Goal: Information Seeking & Learning: Learn about a topic

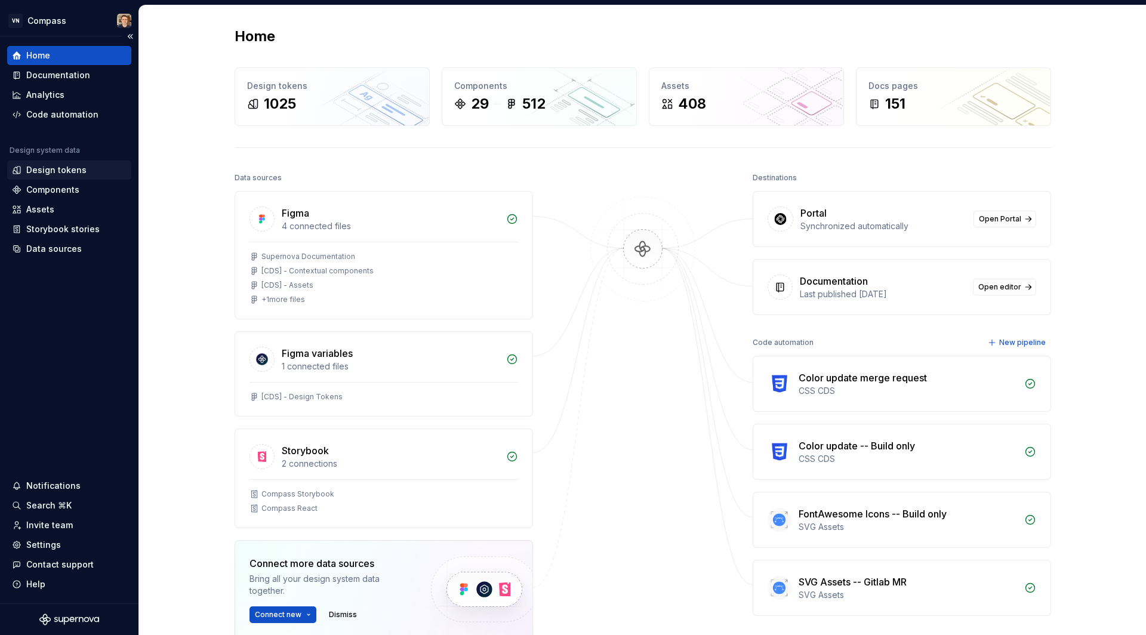
click at [81, 169] on div "Design tokens" at bounding box center [56, 170] width 60 height 12
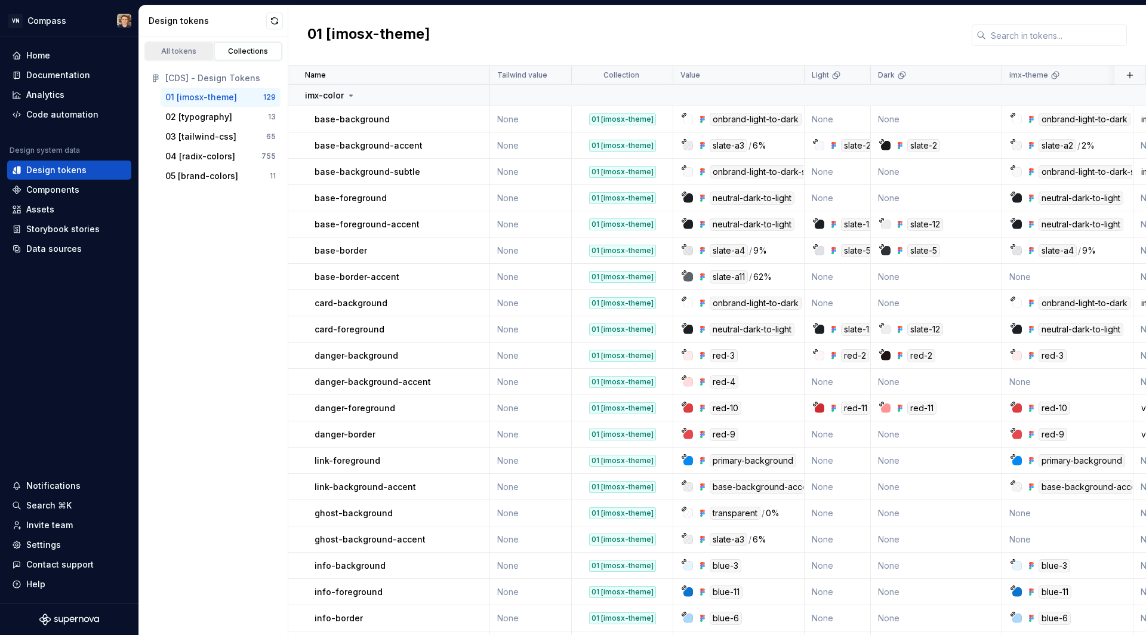
click at [179, 47] on div "All tokens" at bounding box center [179, 52] width 60 height 10
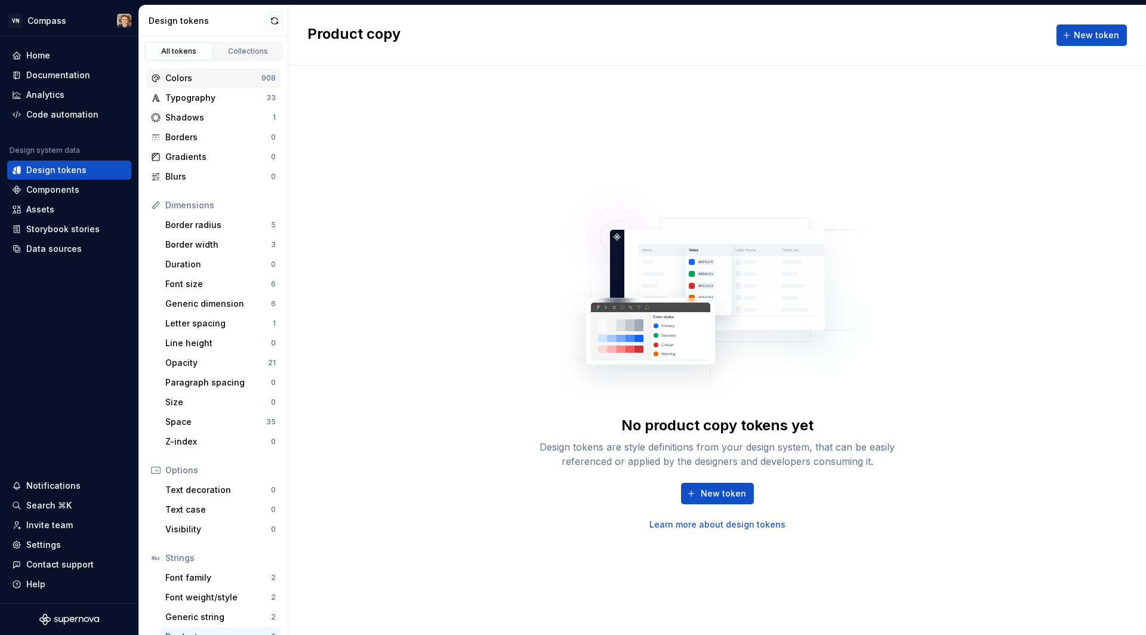
click at [243, 81] on div "Colors" at bounding box center [213, 78] width 96 height 12
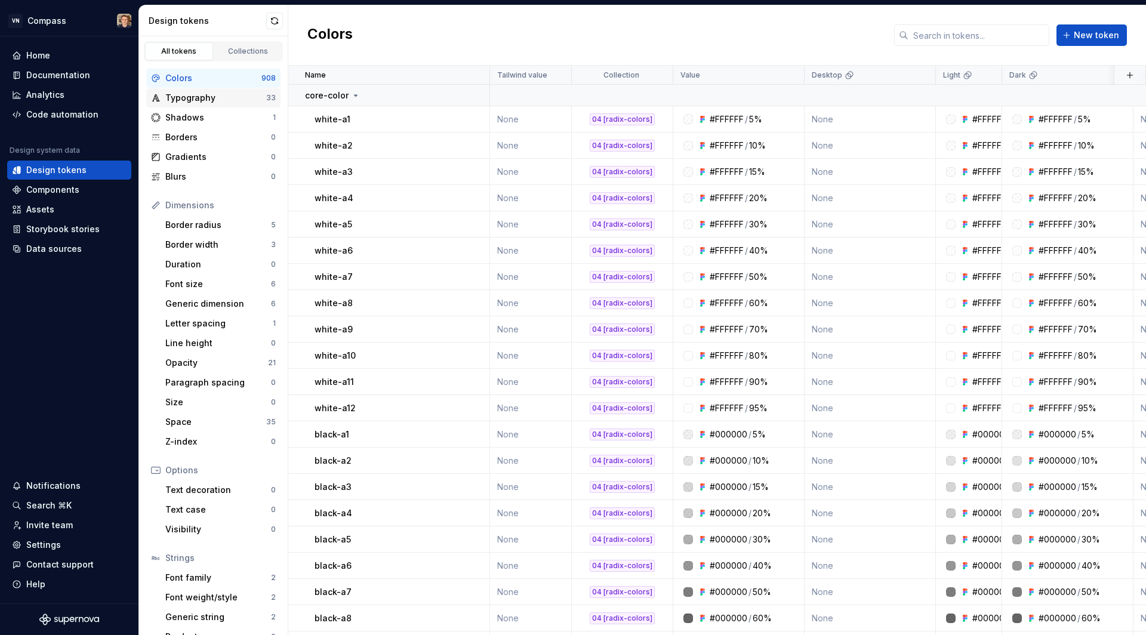
click at [242, 95] on div "Typography" at bounding box center [215, 98] width 101 height 12
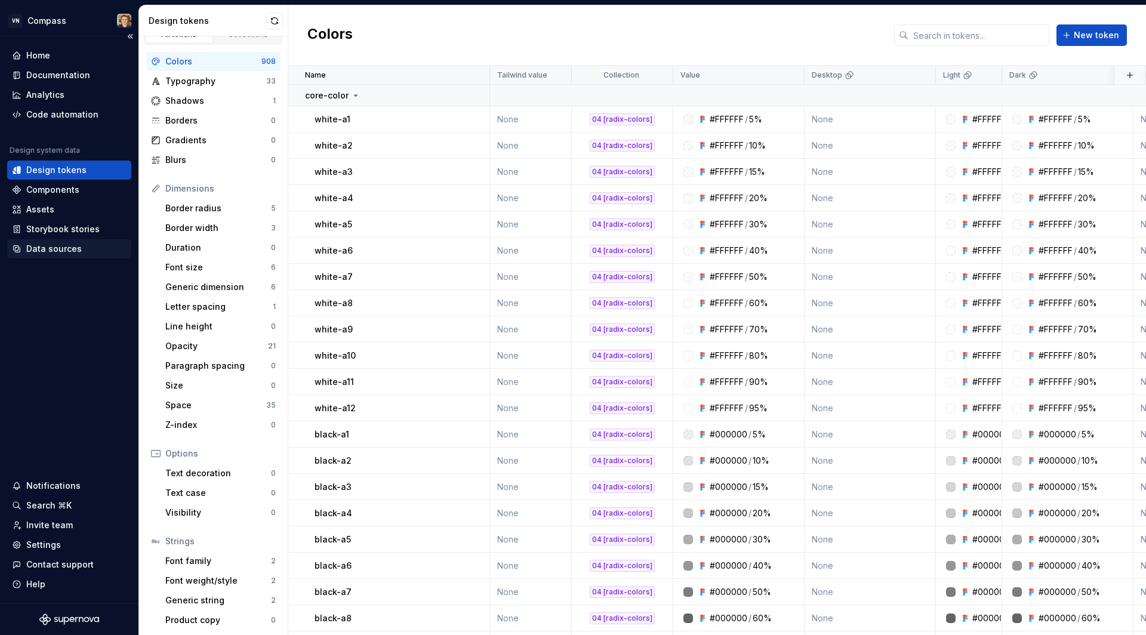
click at [90, 255] on div "Data sources" at bounding box center [69, 248] width 124 height 19
